Goal: Obtain resource: Obtain resource

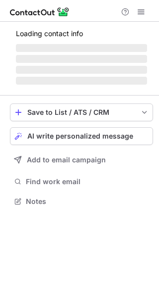
scroll to position [195, 159]
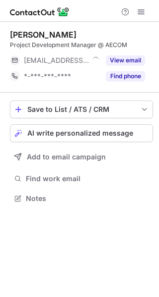
scroll to position [5, 5]
click at [142, 14] on span at bounding box center [141, 12] width 8 height 8
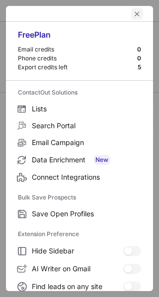
click at [133, 12] on span "left-button" at bounding box center [137, 14] width 8 height 8
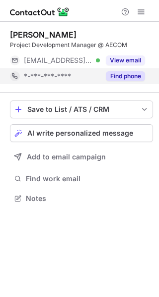
click at [120, 72] on button "Find phone" at bounding box center [125, 76] width 39 height 10
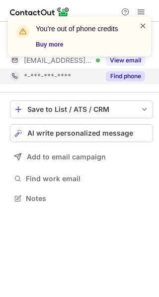
click at [144, 22] on span at bounding box center [143, 26] width 8 height 10
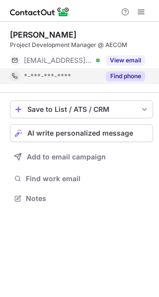
click at [139, 12] on div "You're out of phone credits Buy more" at bounding box center [79, 40] width 159 height 67
click at [143, 12] on span at bounding box center [141, 12] width 8 height 8
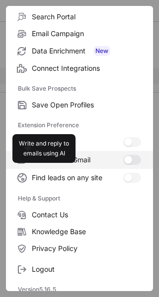
scroll to position [115, 0]
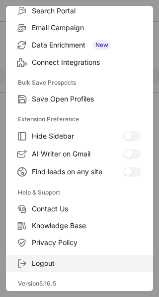
click at [55, 269] on label "Logout" at bounding box center [79, 263] width 147 height 17
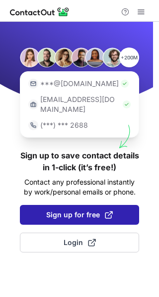
click at [77, 210] on button "Sign up for free" at bounding box center [79, 215] width 119 height 20
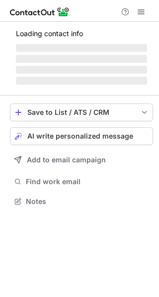
scroll to position [5, 5]
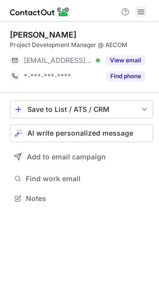
click at [141, 14] on span at bounding box center [141, 12] width 8 height 8
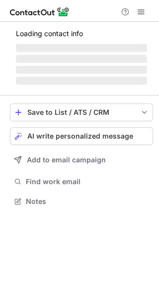
scroll to position [5, 5]
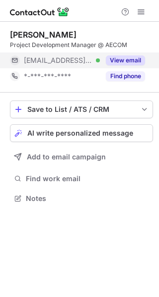
click at [119, 60] on button "View email" at bounding box center [125, 61] width 39 height 10
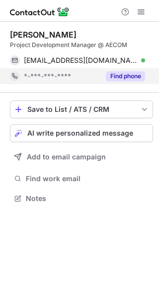
click at [126, 71] on button "Find phone" at bounding box center [125, 76] width 39 height 10
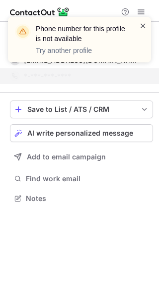
click at [144, 23] on span at bounding box center [143, 26] width 8 height 10
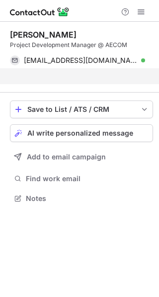
scroll to position [176, 159]
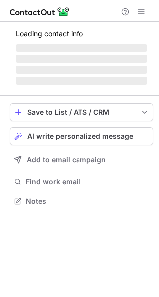
scroll to position [191, 159]
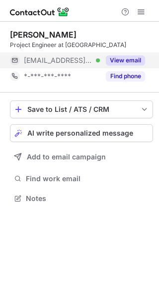
click at [124, 57] on button "View email" at bounding box center [125, 61] width 39 height 10
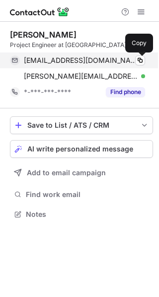
click at [135, 61] on button at bounding box center [140, 61] width 10 height 10
